Goal: Task Accomplishment & Management: Use online tool/utility

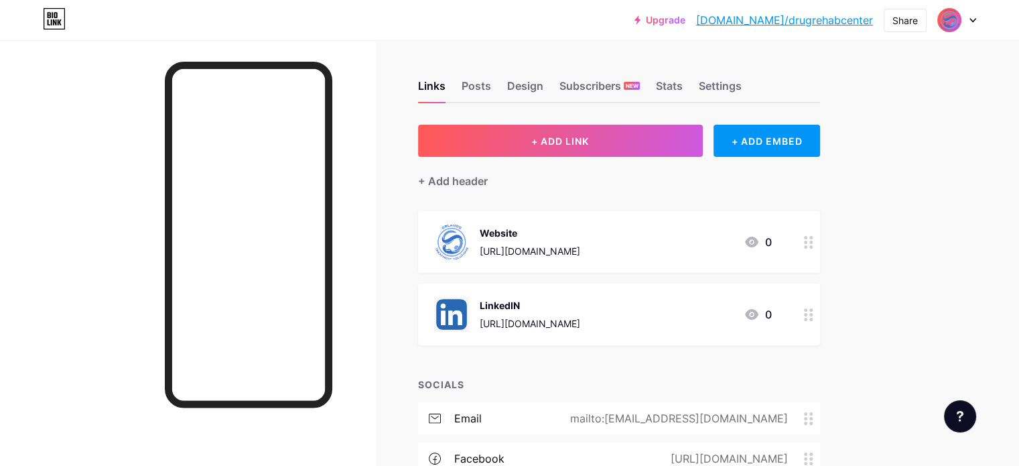
click at [962, 27] on div at bounding box center [956, 20] width 39 height 24
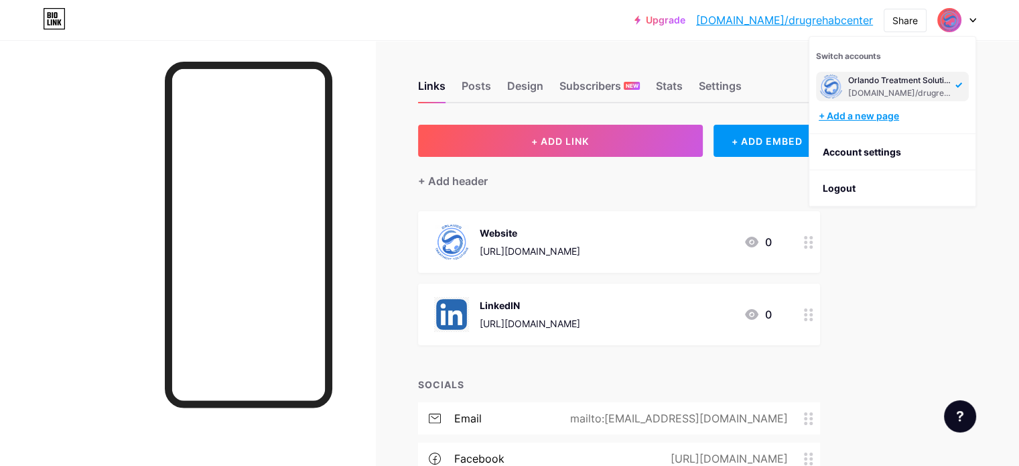
click at [879, 116] on div "+ Add a new page" at bounding box center [894, 115] width 150 height 13
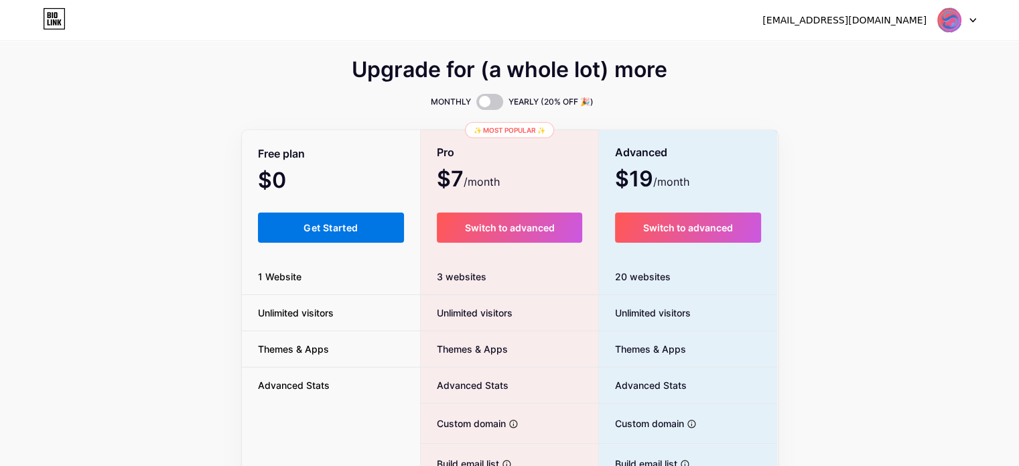
click at [337, 233] on span "Get Started" at bounding box center [331, 227] width 54 height 11
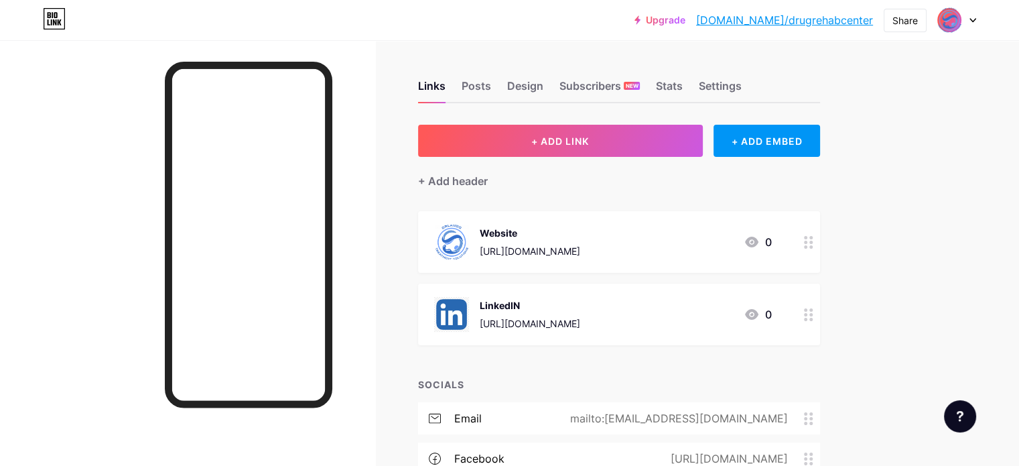
click at [970, 21] on icon at bounding box center [973, 20] width 7 height 5
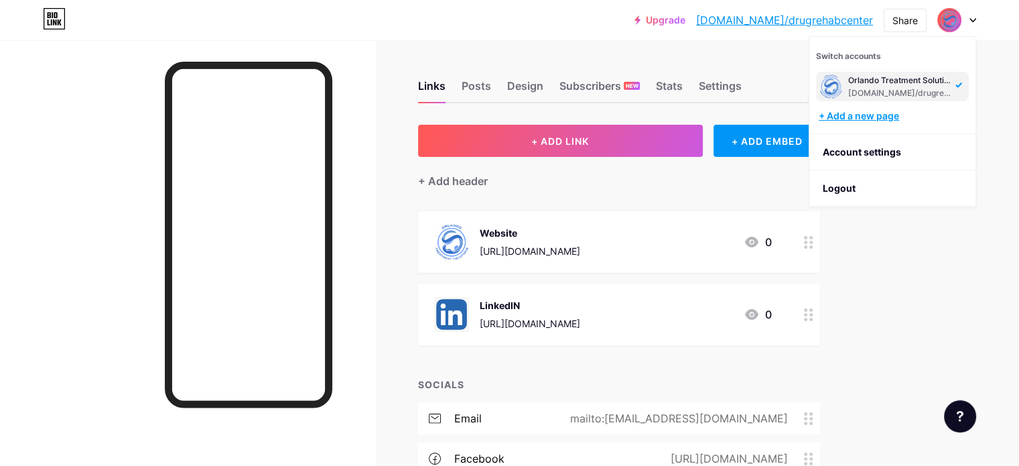
click at [887, 113] on div "+ Add a new page" at bounding box center [894, 115] width 150 height 13
